Goal: Communication & Community: Participate in discussion

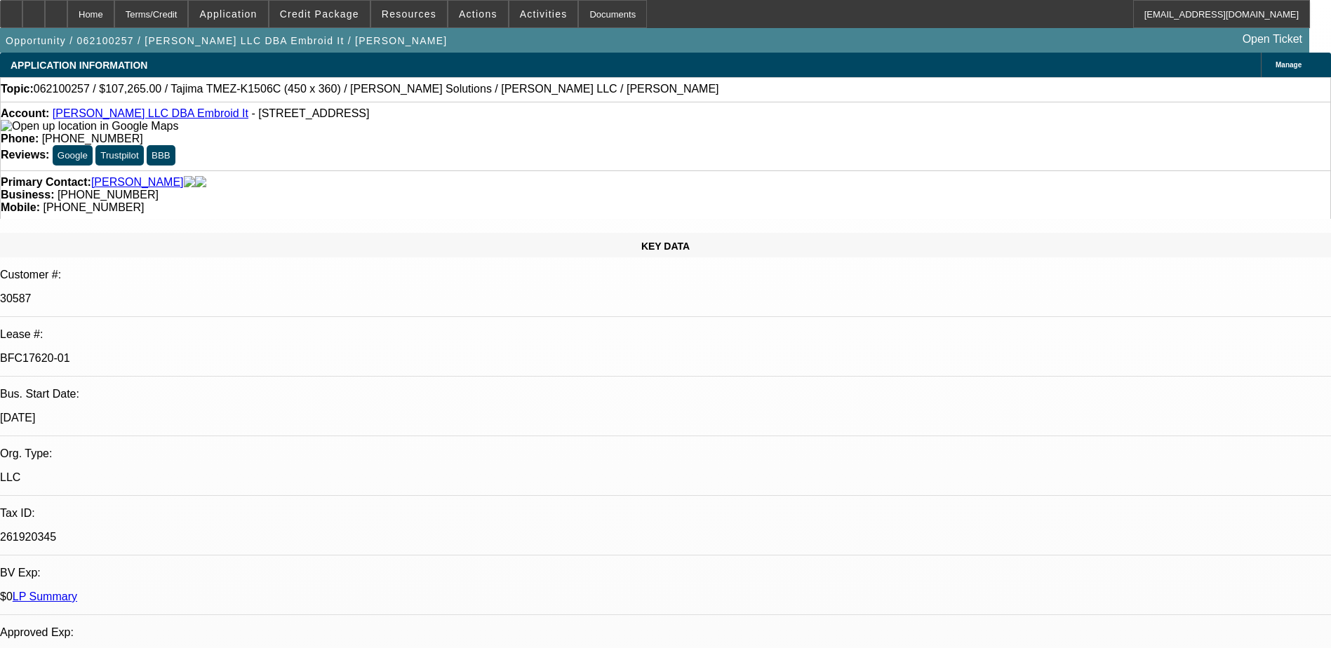
select select "0"
select select "2"
select select "0"
select select "6"
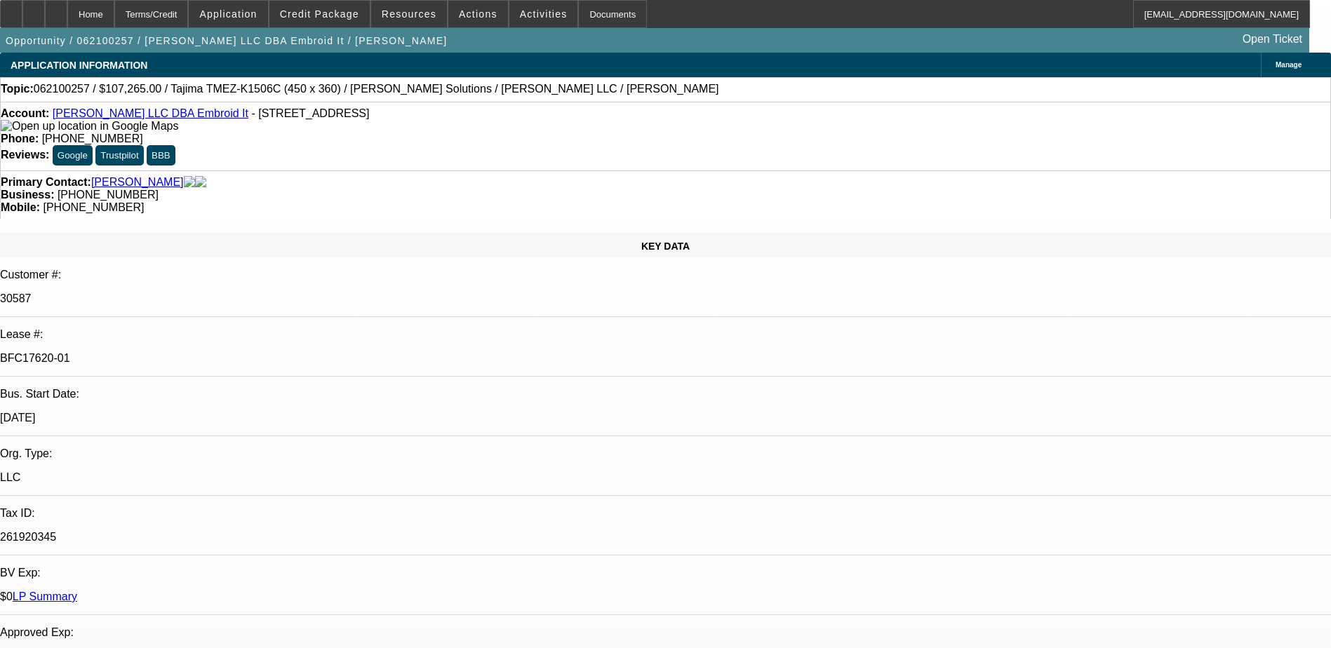
select select "0"
select select "6"
select select "0"
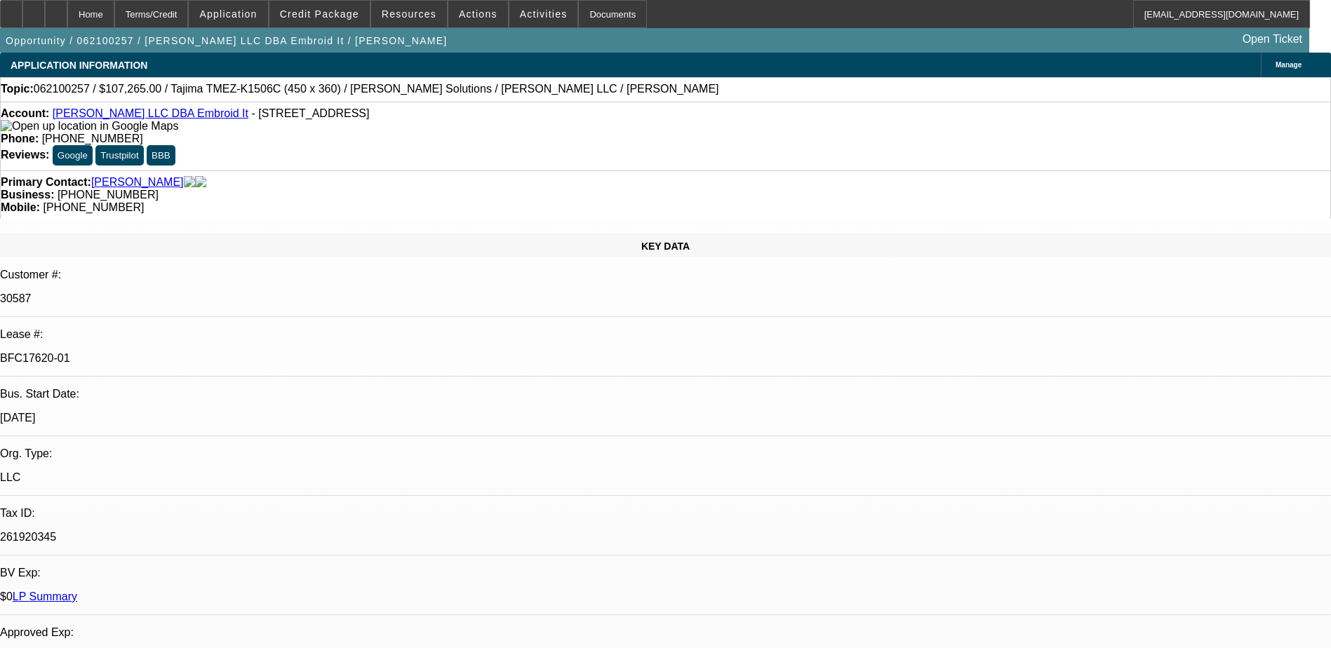
select select "2"
select select "0"
select select "6"
select select "0"
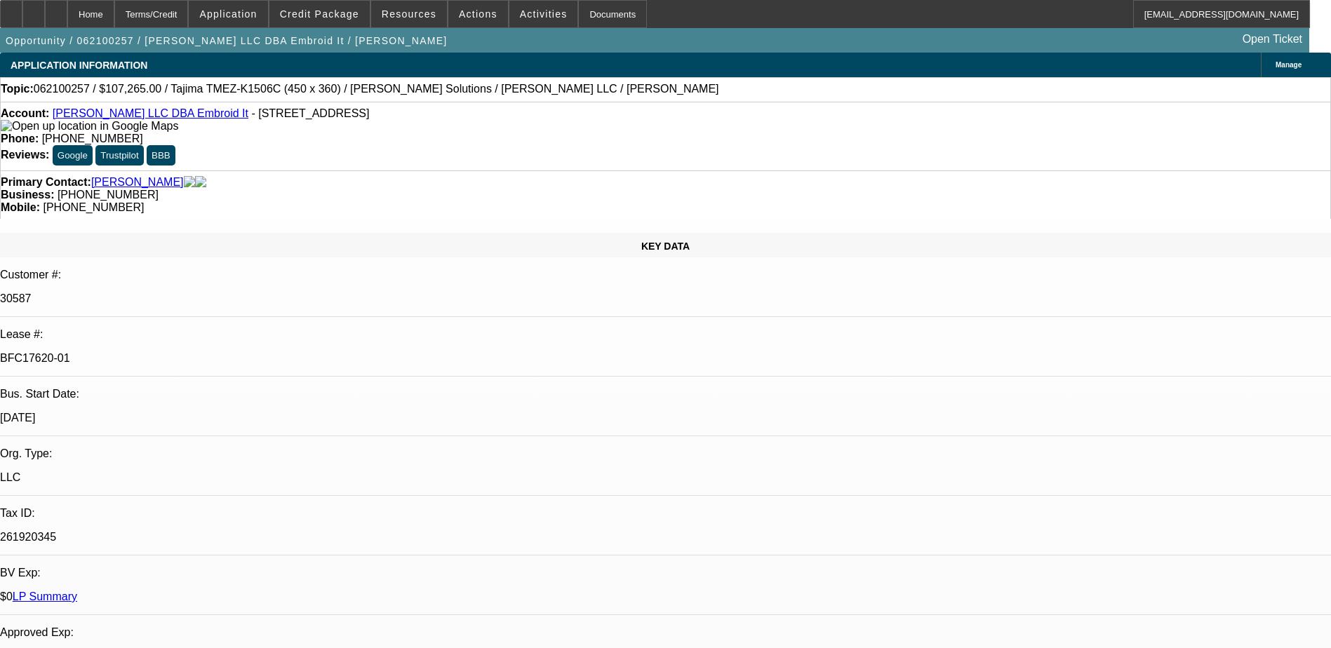
select select "2"
select select "0"
select select "6"
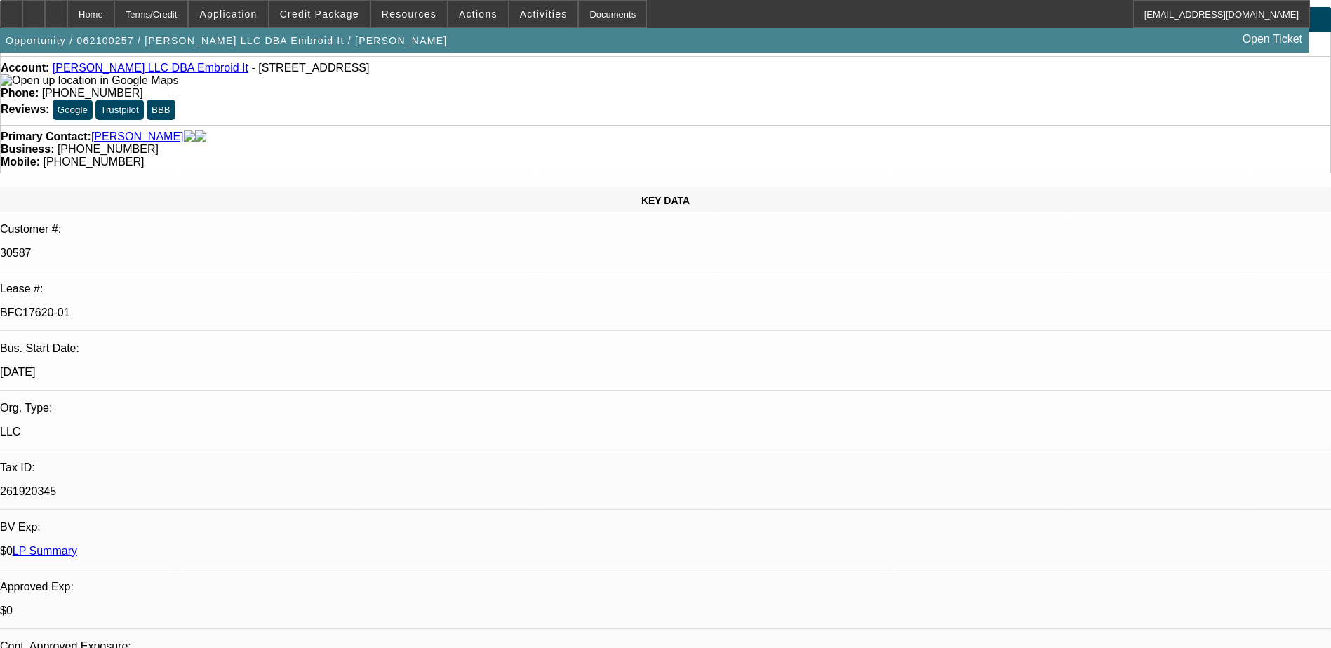
scroll to position [70, 0]
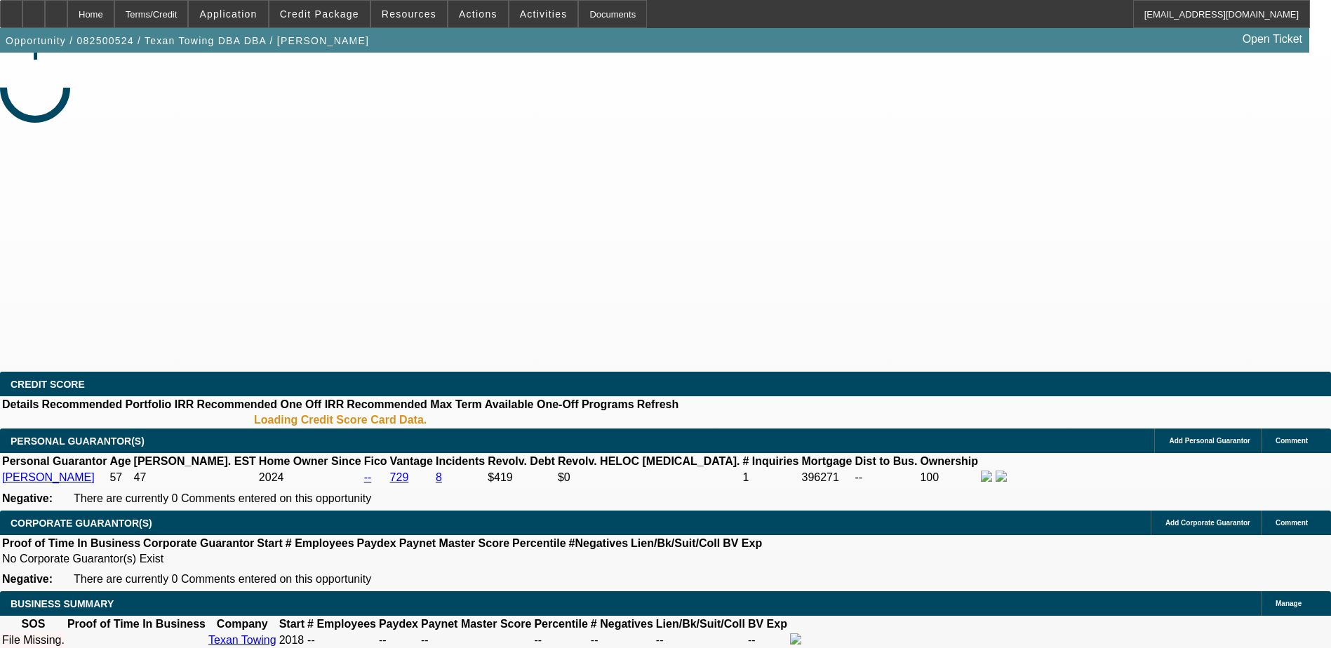
select select "0"
select select "2"
select select "0.1"
select select "4"
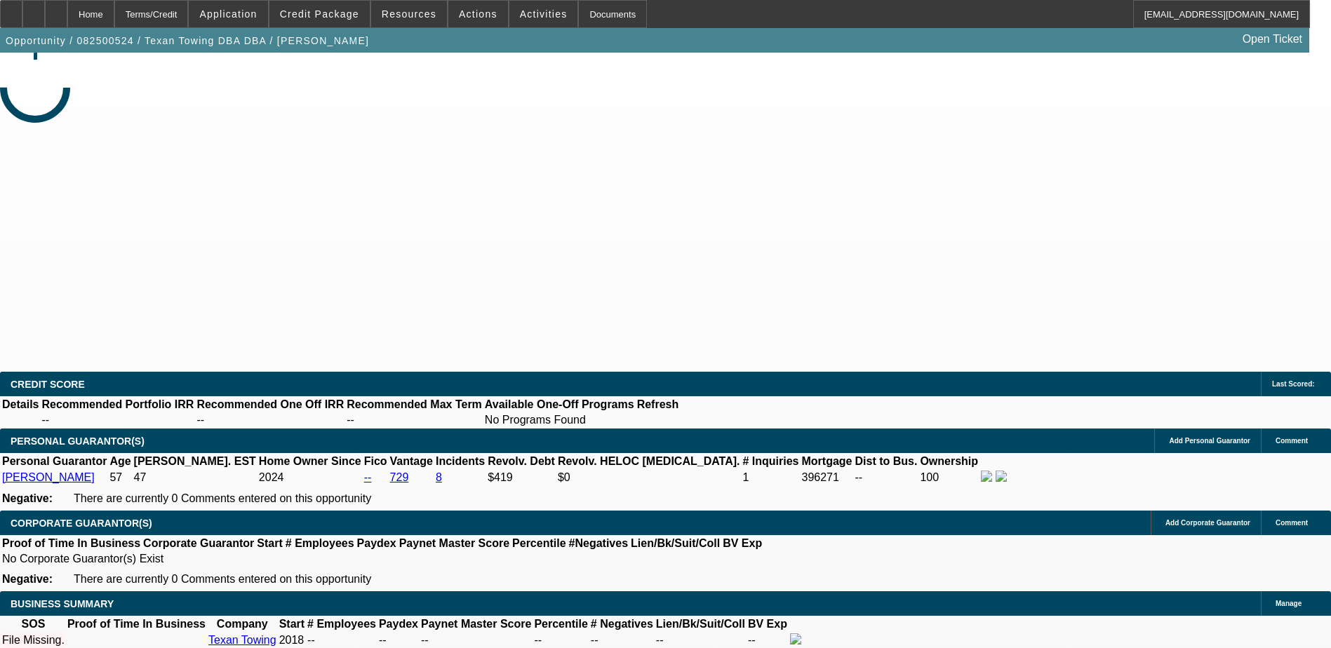
radio input "true"
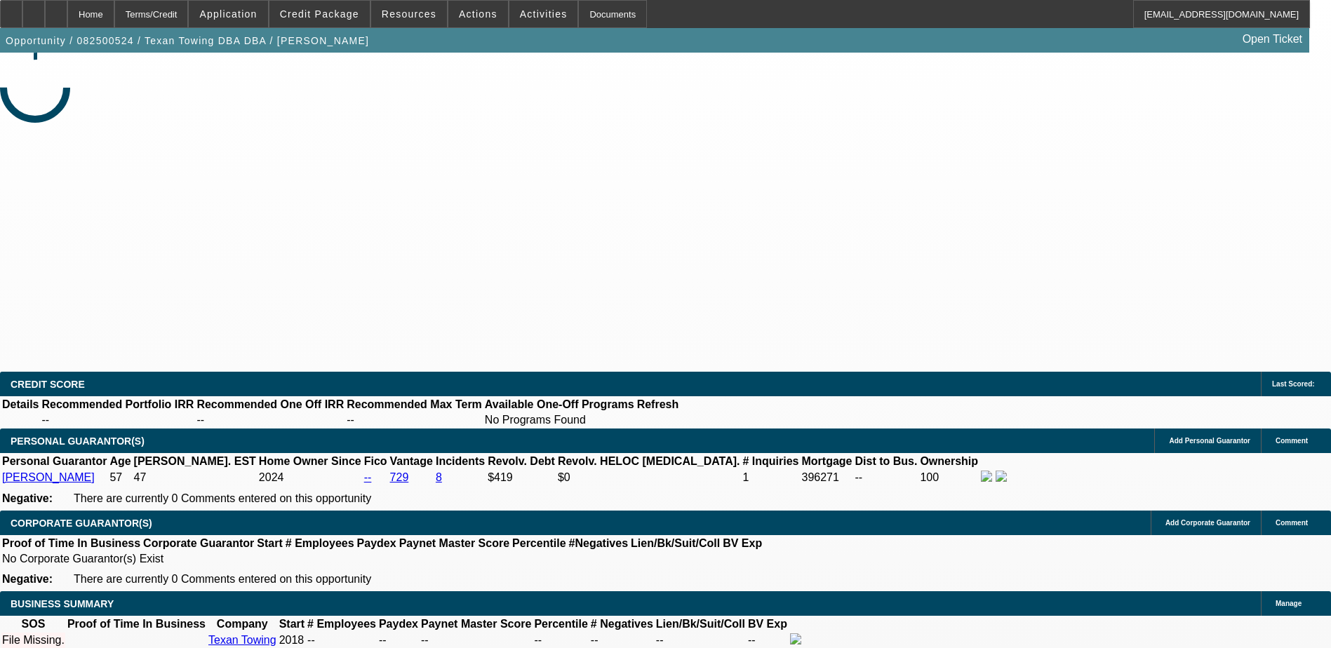
type textarea "T"
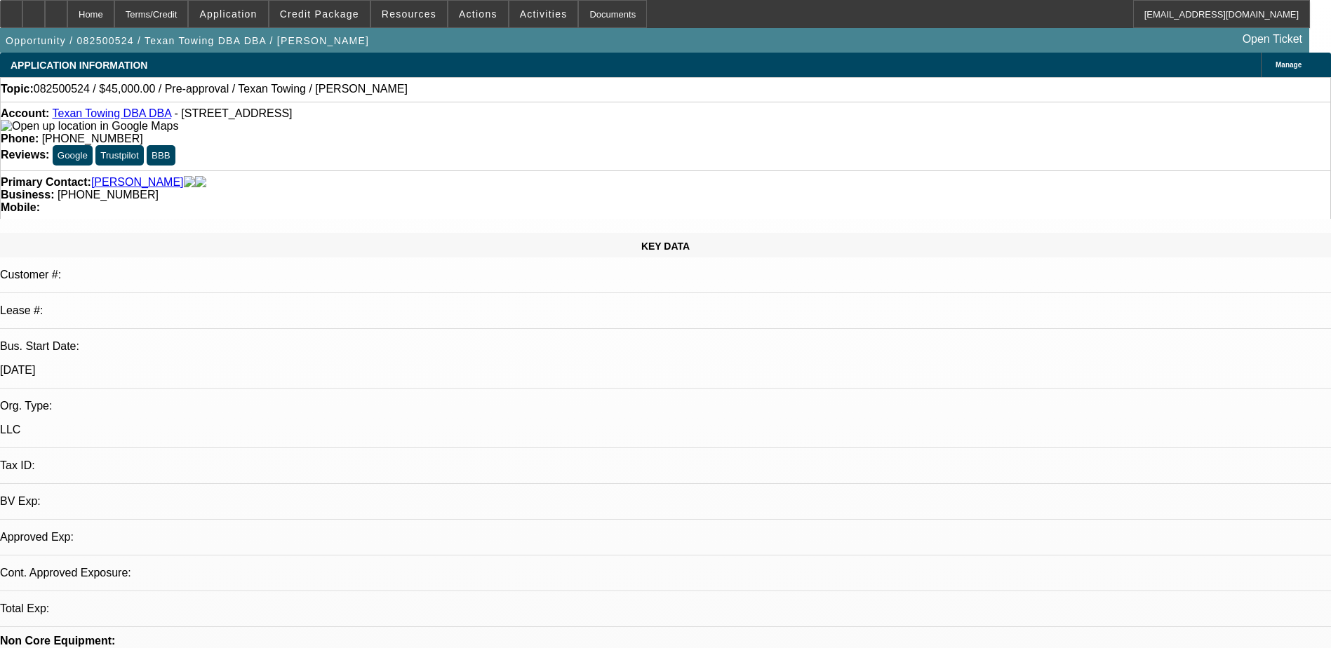
type textarea "Called him this morning told me he didn't get a chance to sign it and that he w…"
radio input "true"
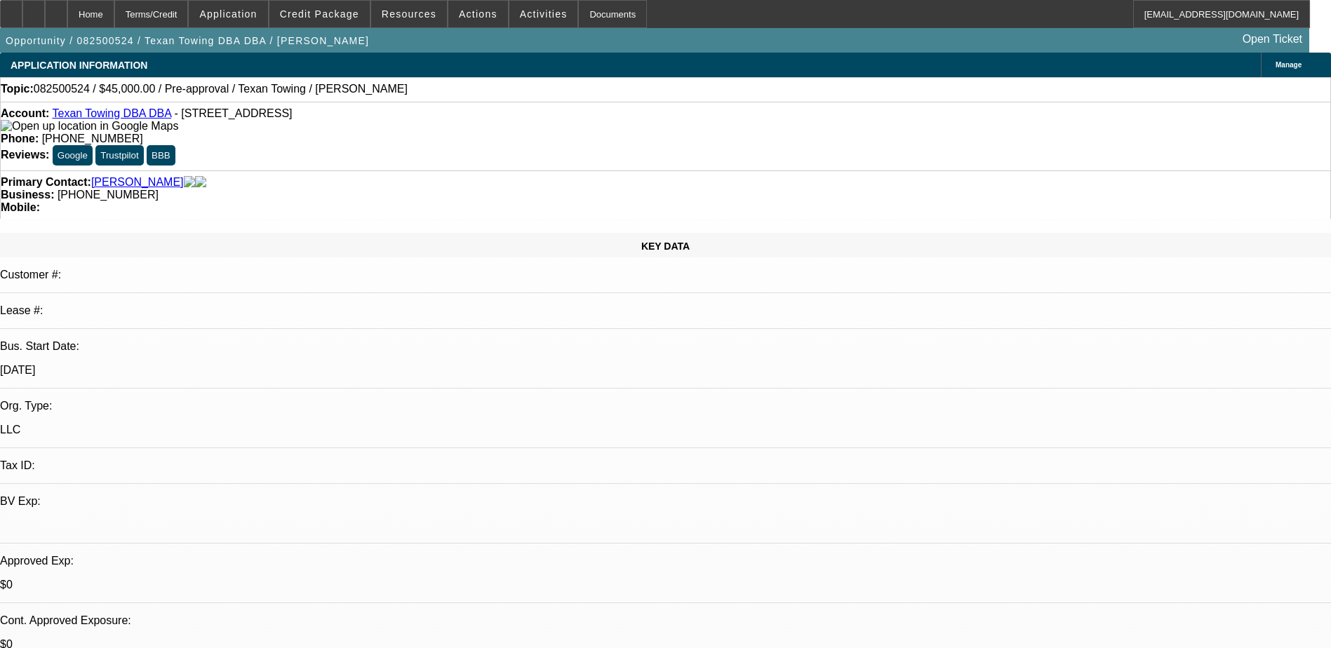
select select "0"
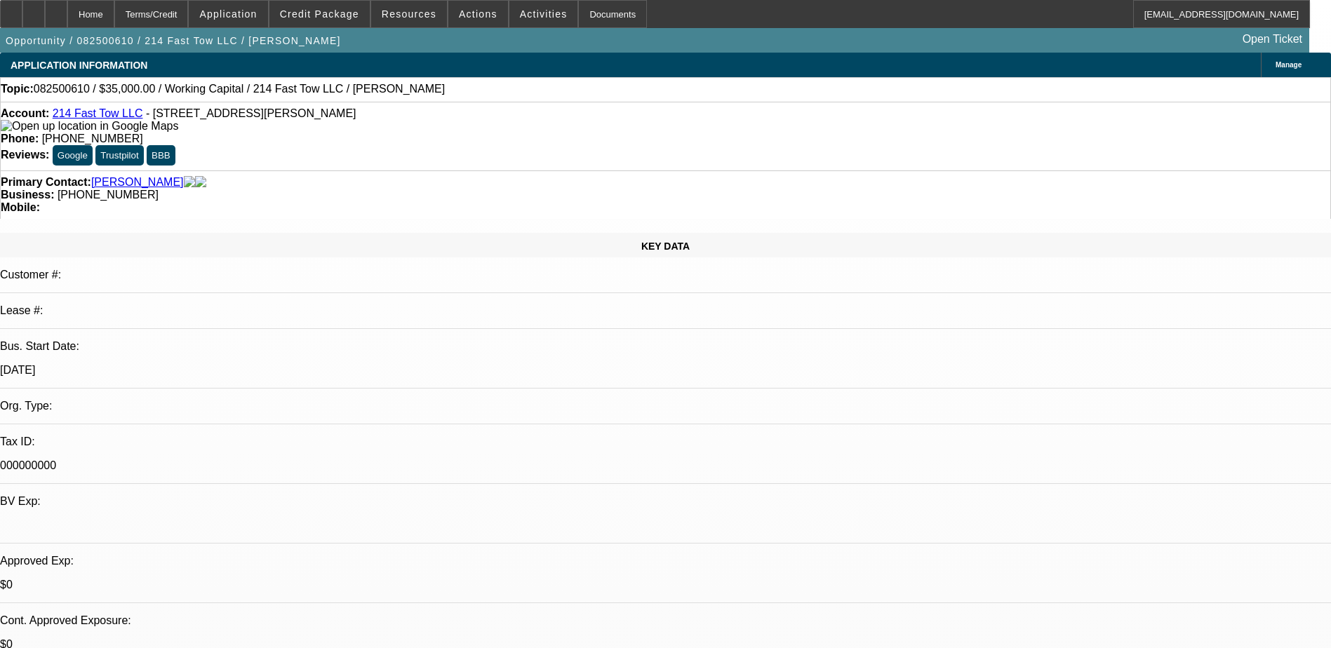
select select "2"
select select "0.1"
select select "4"
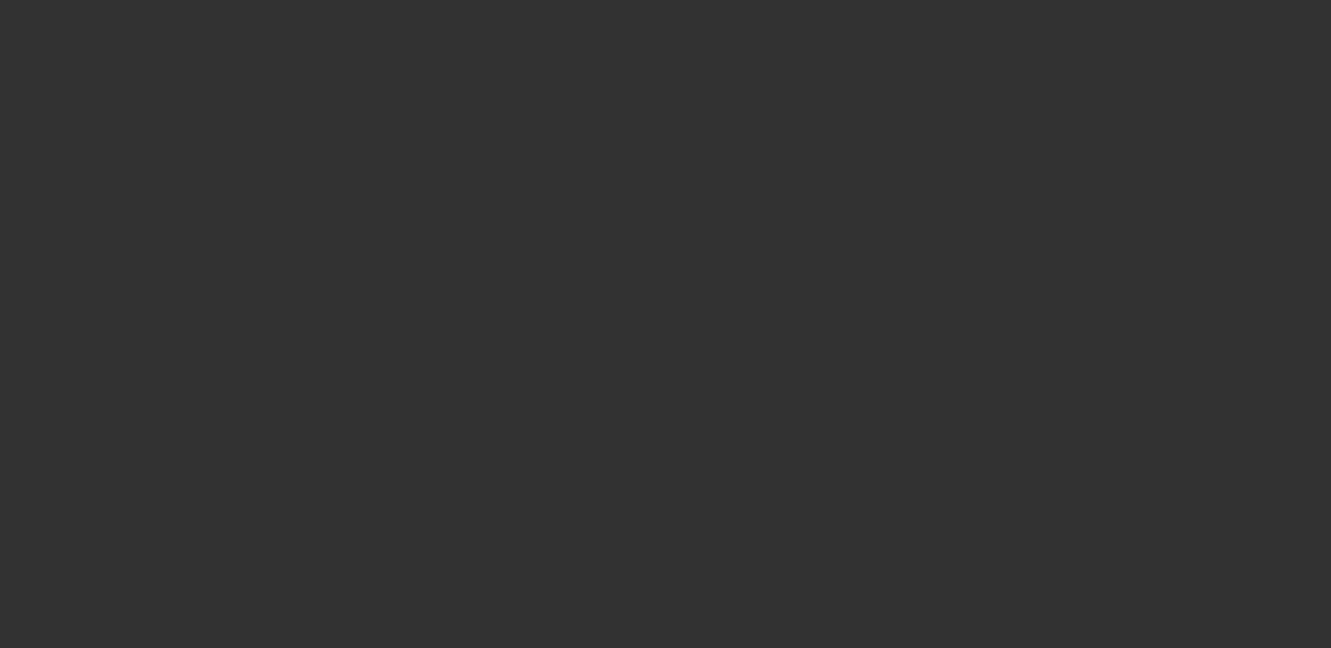
select select "0"
select select "2"
select select "0.1"
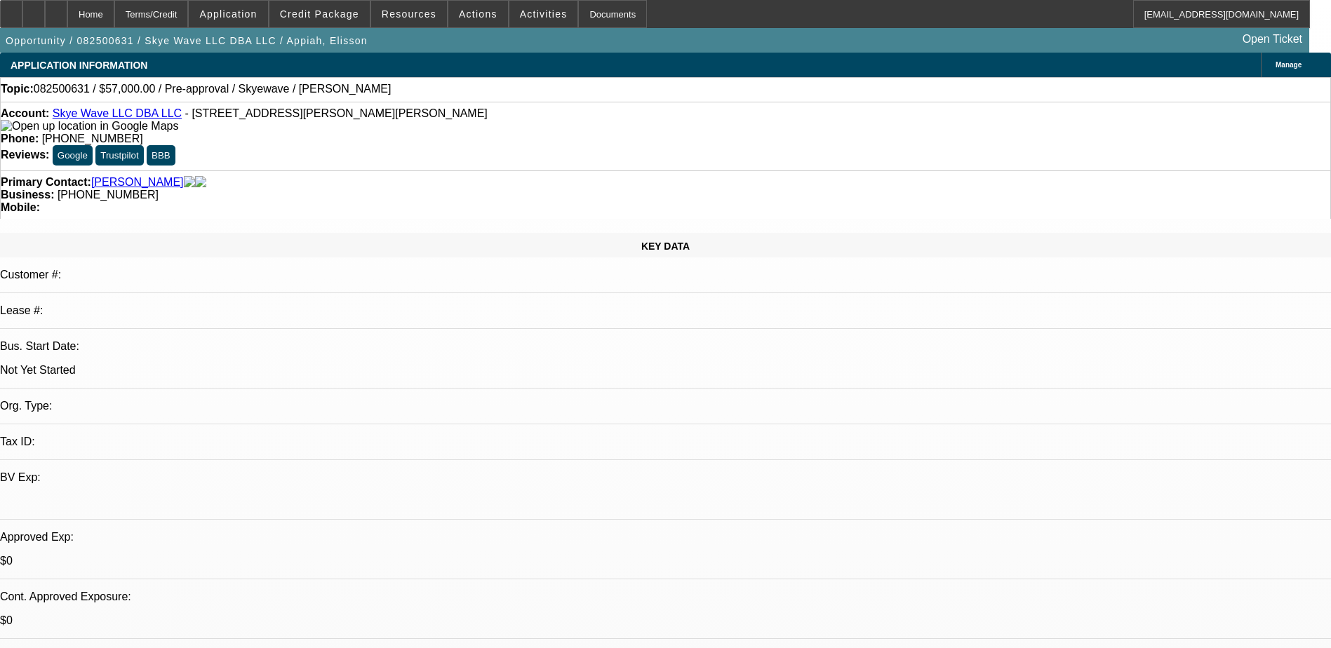
select select "1"
select select "2"
select select "4"
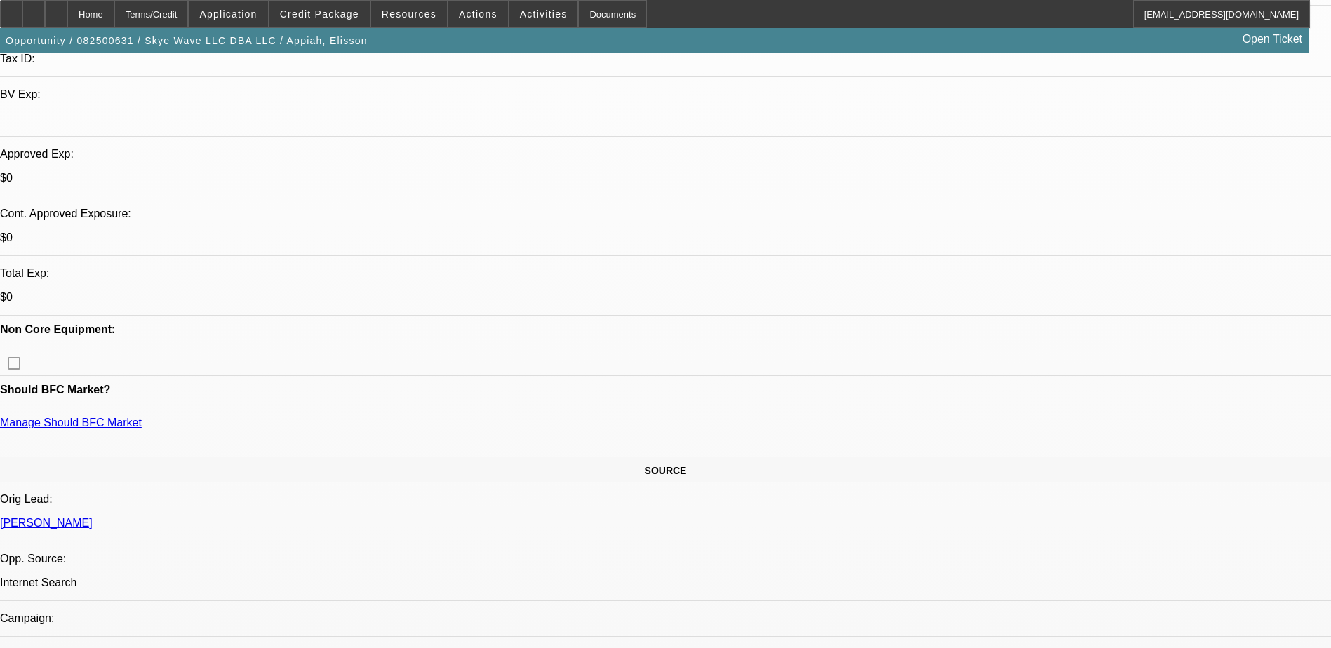
scroll to position [421, 0]
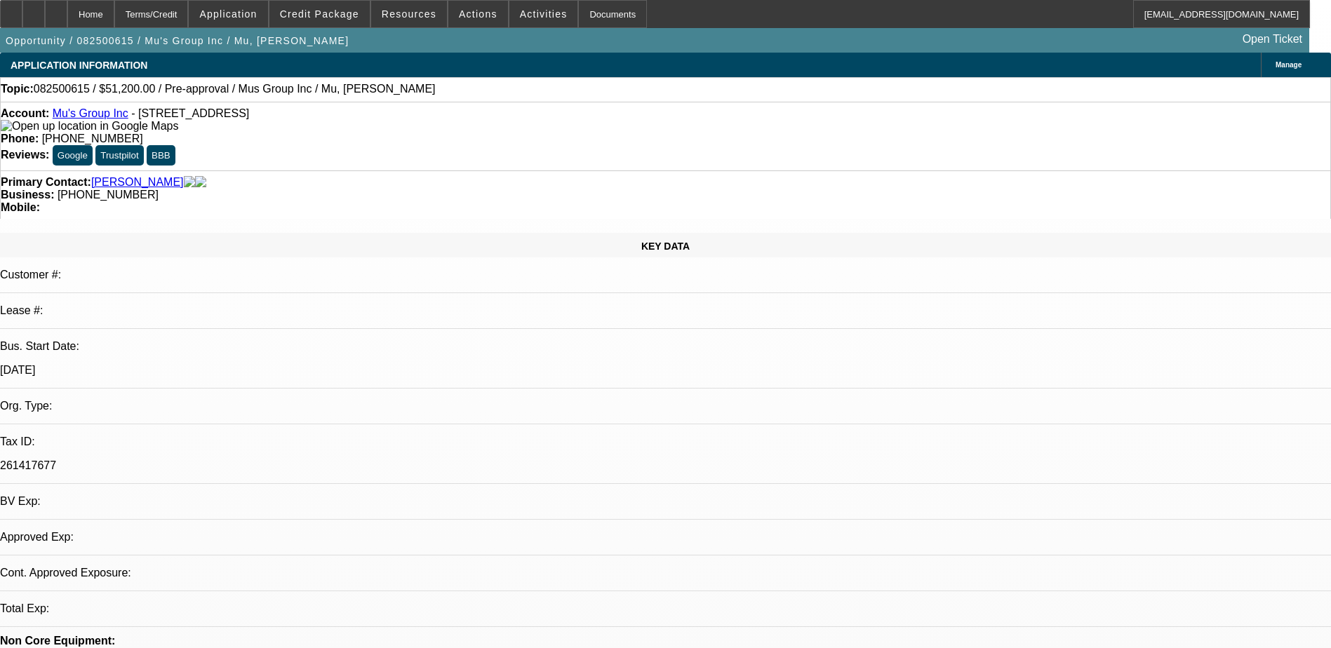
select select "0.2"
select select "2"
select select "0.1"
select select "1"
select select "2"
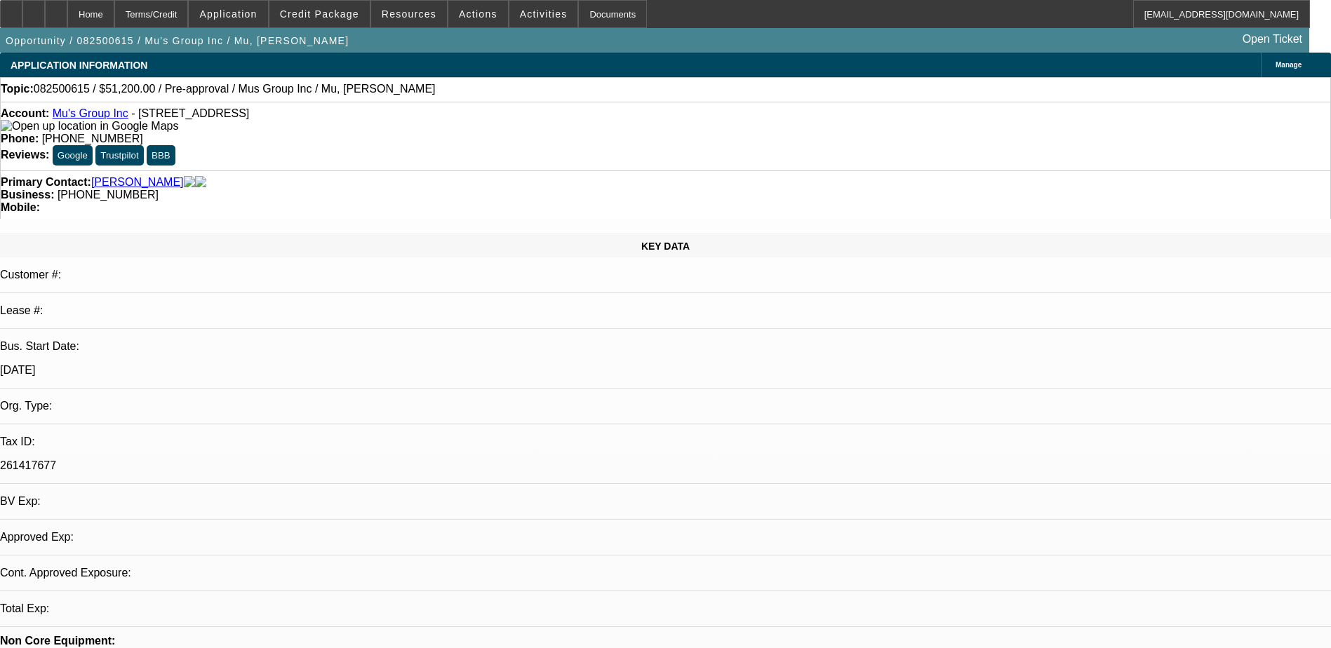
select select "4"
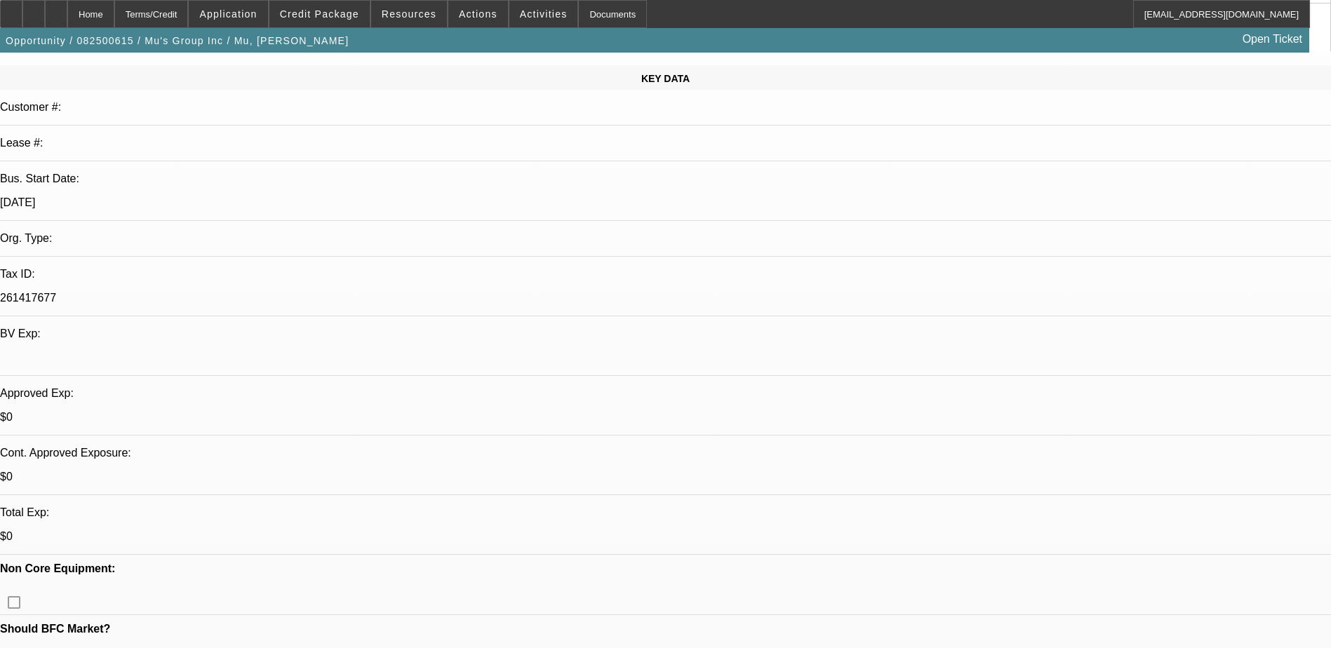
scroll to position [140, 0]
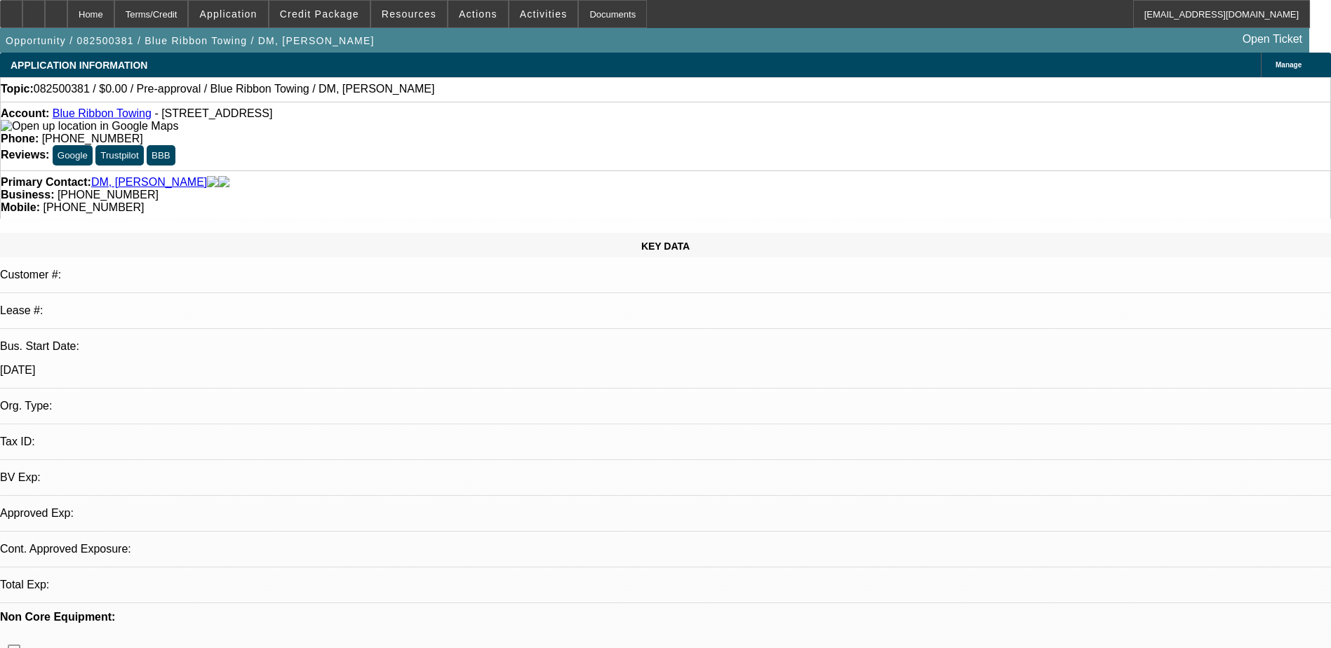
select select "0"
select select "2"
select select "0.1"
select select "4"
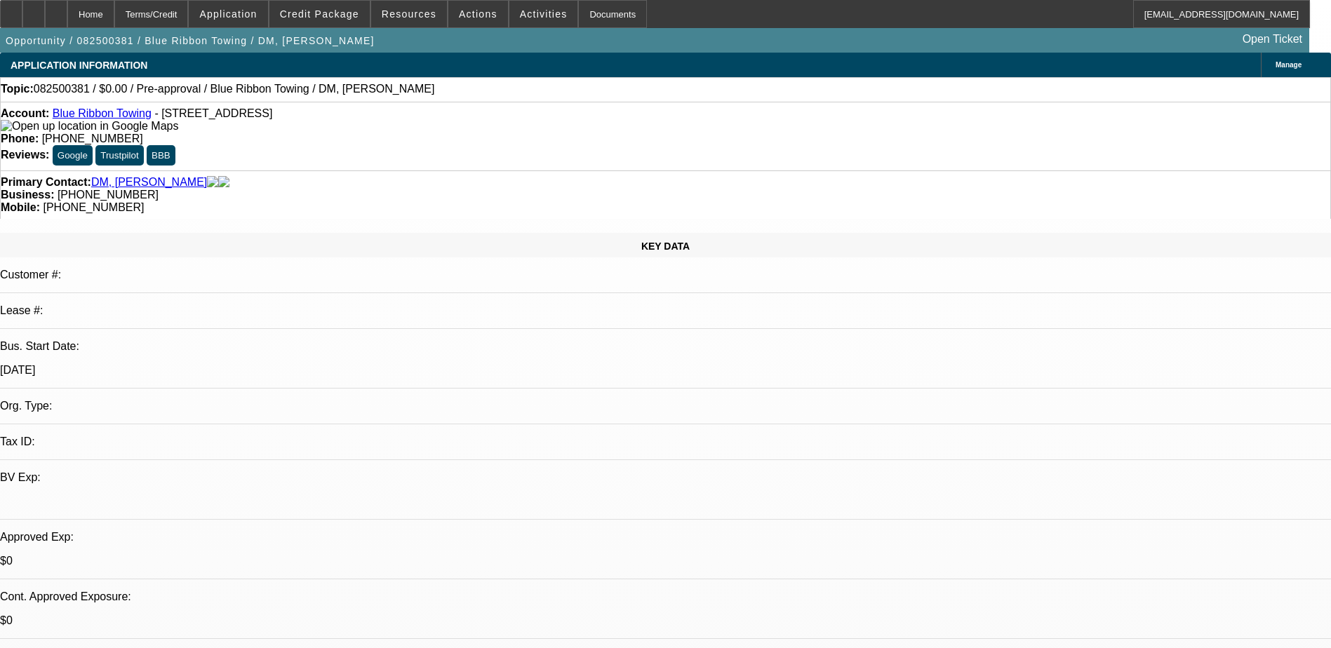
radio input "true"
type textarea "Talked to GK - said she's not in the office on mondays. will call her tmrw"
radio input "true"
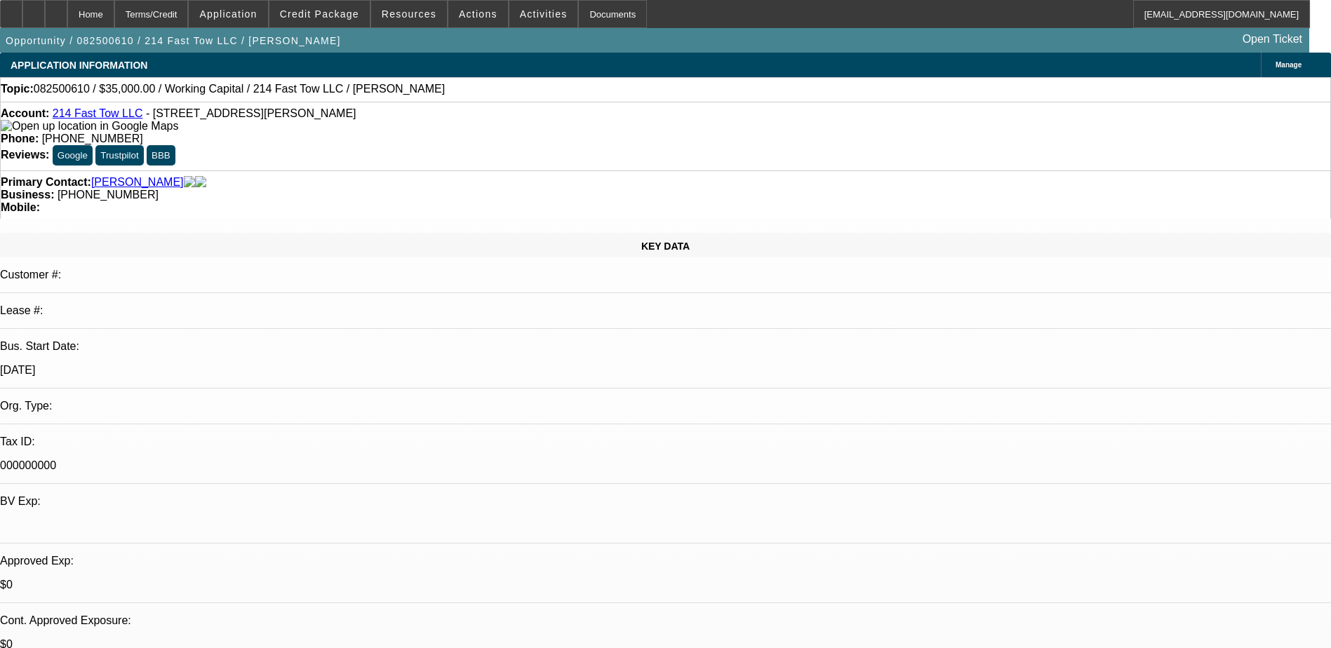
select select "0"
select select "2"
select select "0.1"
select select "4"
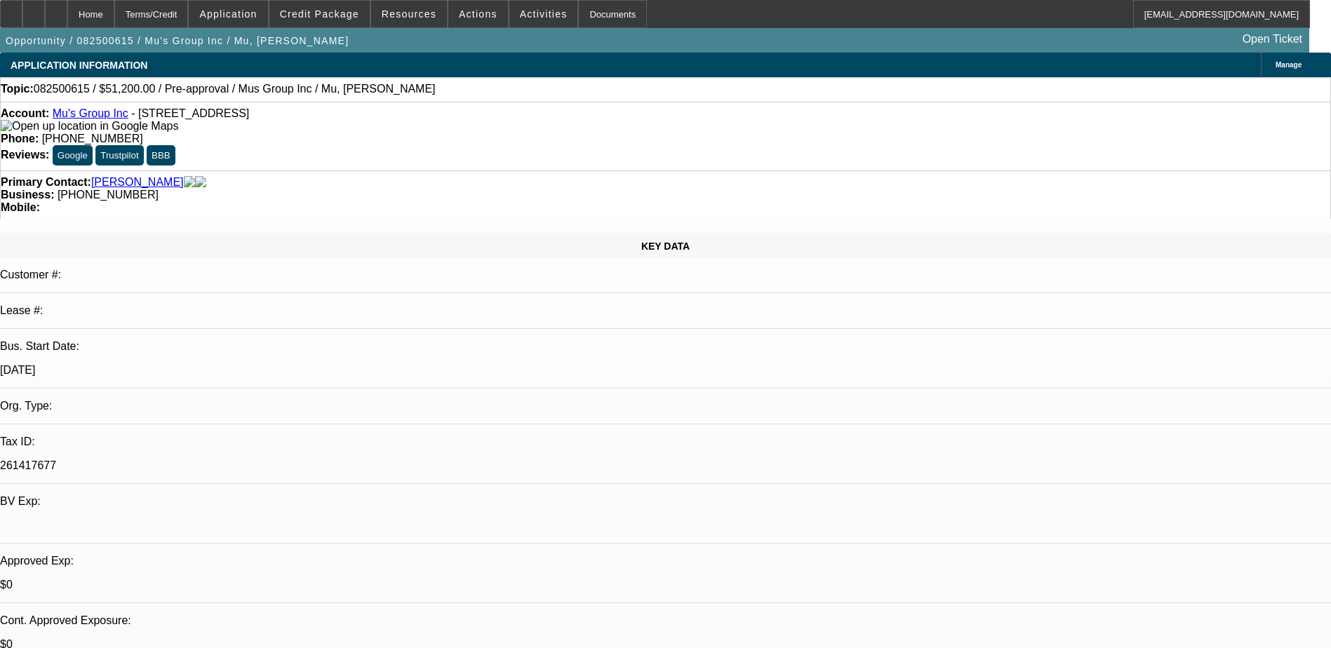
select select "0.2"
select select "2"
select select "0.1"
select select "4"
